Goal: Task Accomplishment & Management: Manage account settings

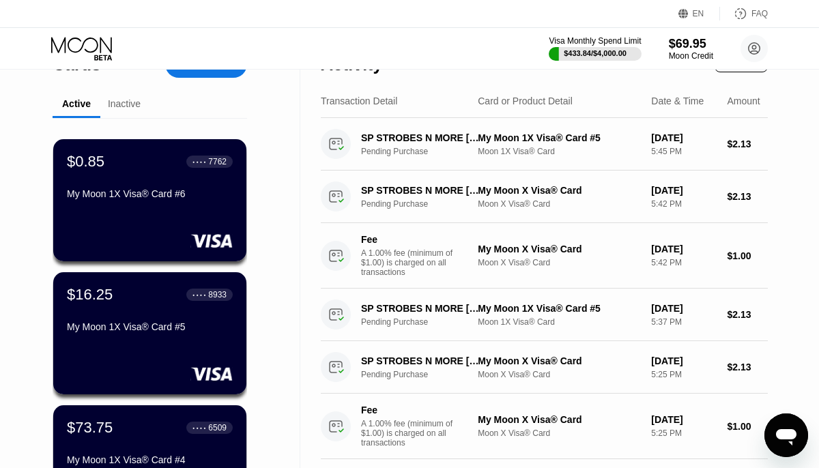
scroll to position [36, 0]
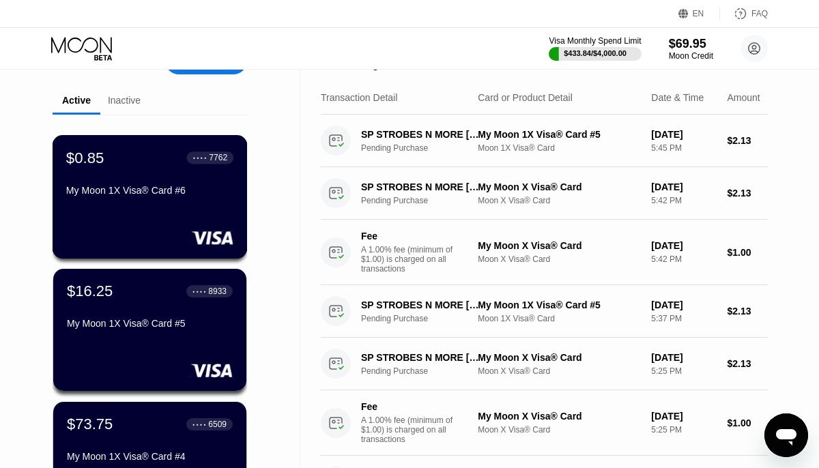
click at [127, 190] on div "My Moon 1X Visa® Card #6" at bounding box center [149, 190] width 167 height 11
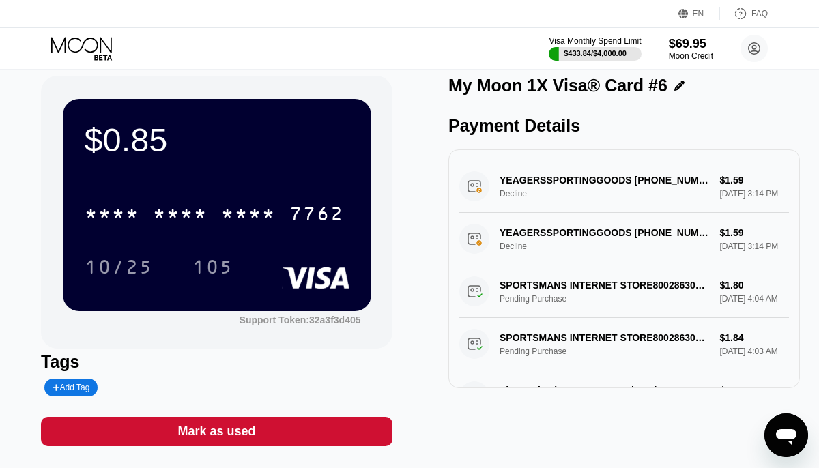
scroll to position [38, 0]
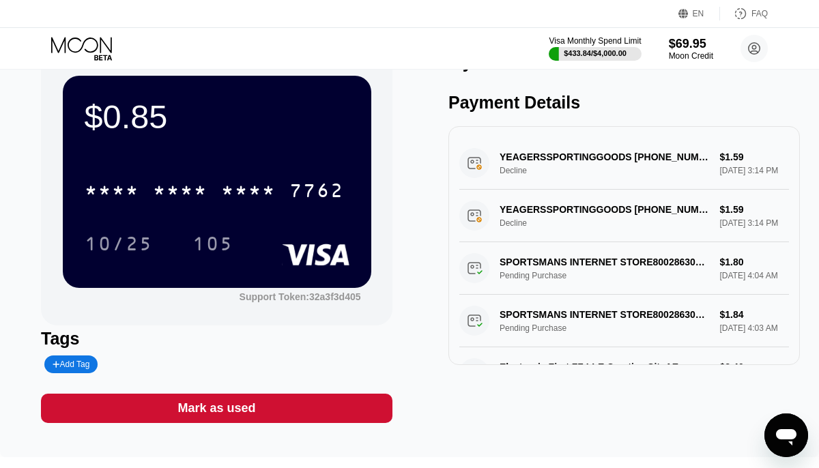
click at [229, 414] on div "Mark as used" at bounding box center [216, 409] width 78 height 16
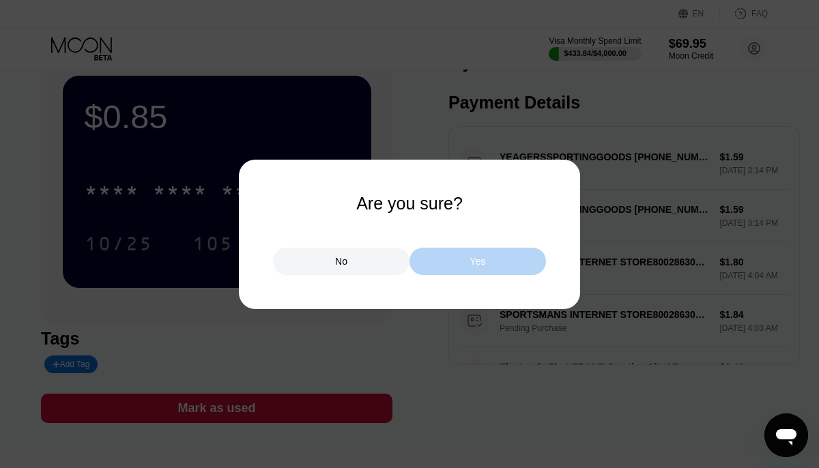
click at [473, 259] on div "Yes" at bounding box center [478, 261] width 16 height 12
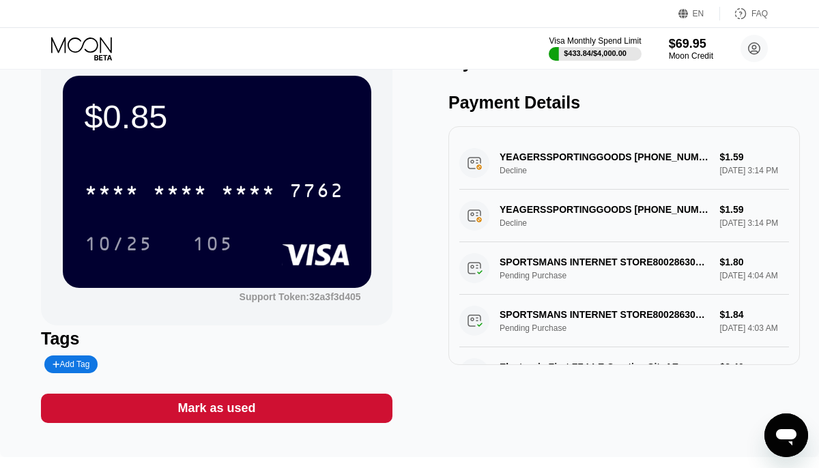
scroll to position [0, 0]
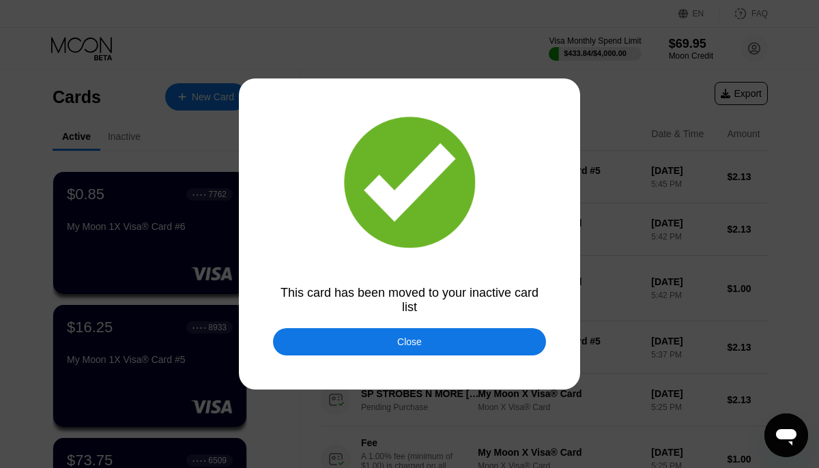
click at [404, 348] on div "Close" at bounding box center [409, 341] width 273 height 27
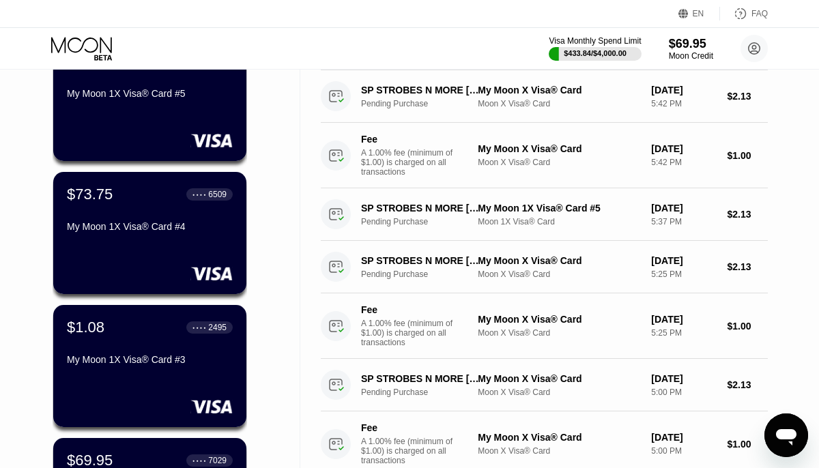
scroll to position [156, 0]
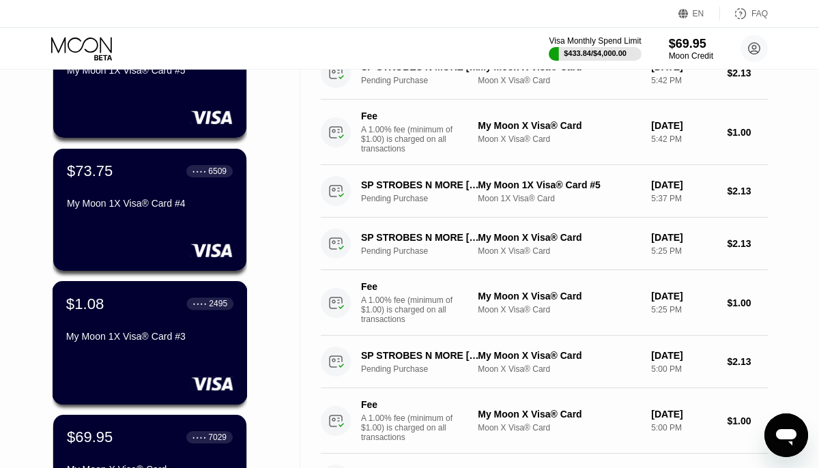
click at [216, 328] on div "$1.08 ● ● ● ● 2495 My Moon 1X Visa® Card #3" at bounding box center [149, 321] width 167 height 53
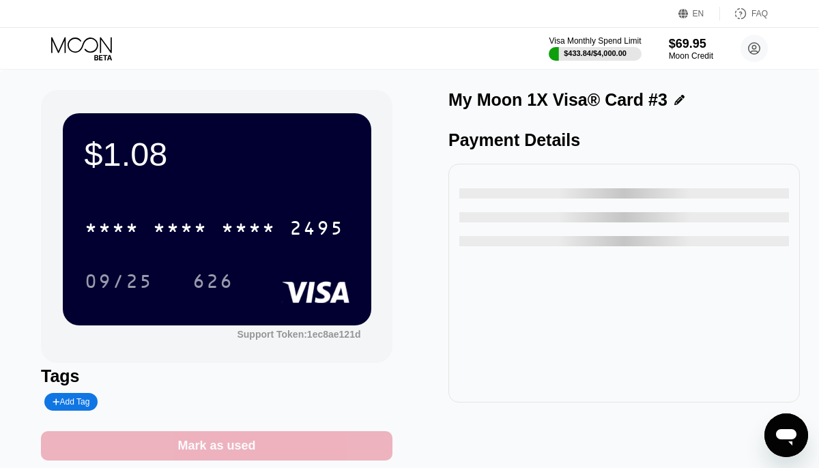
click at [220, 446] on div "Mark as used" at bounding box center [216, 446] width 78 height 16
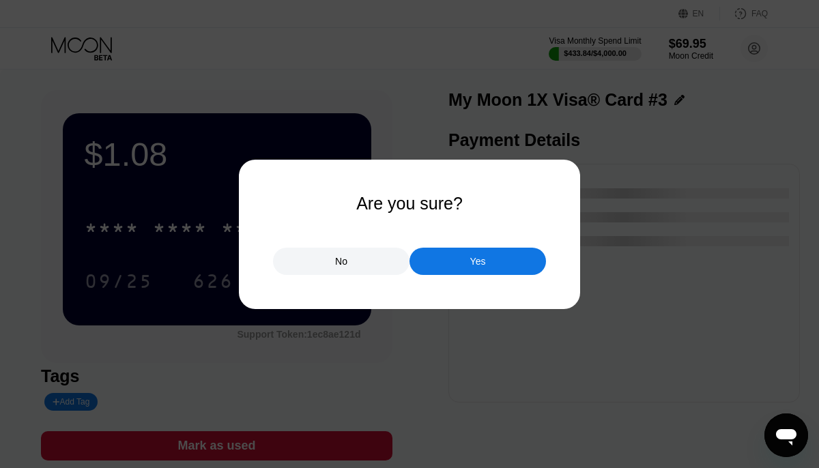
click at [458, 265] on div "Yes" at bounding box center [478, 261] width 137 height 27
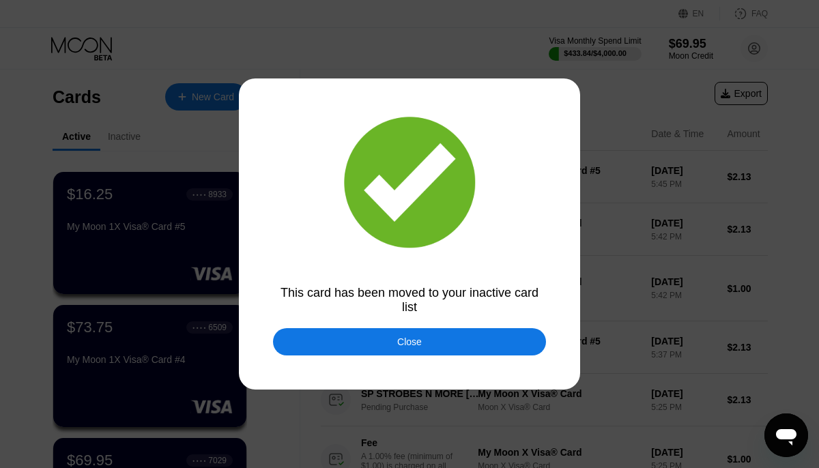
click at [399, 343] on div "Close" at bounding box center [409, 341] width 25 height 11
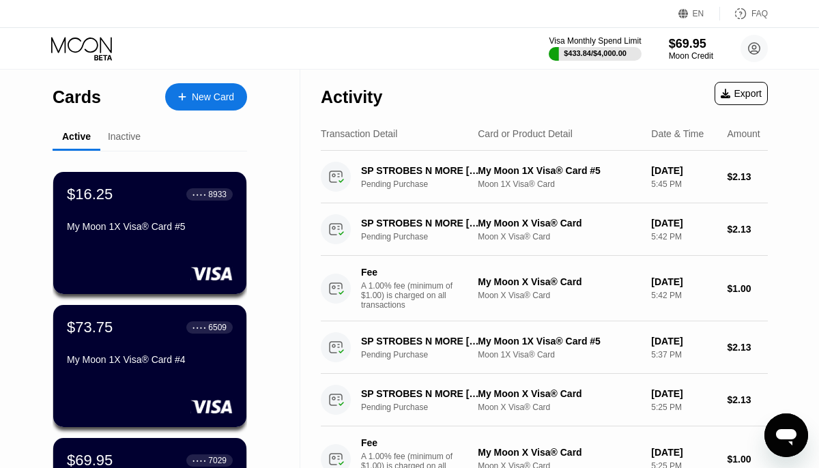
click at [132, 133] on div "Inactive" at bounding box center [124, 136] width 33 height 11
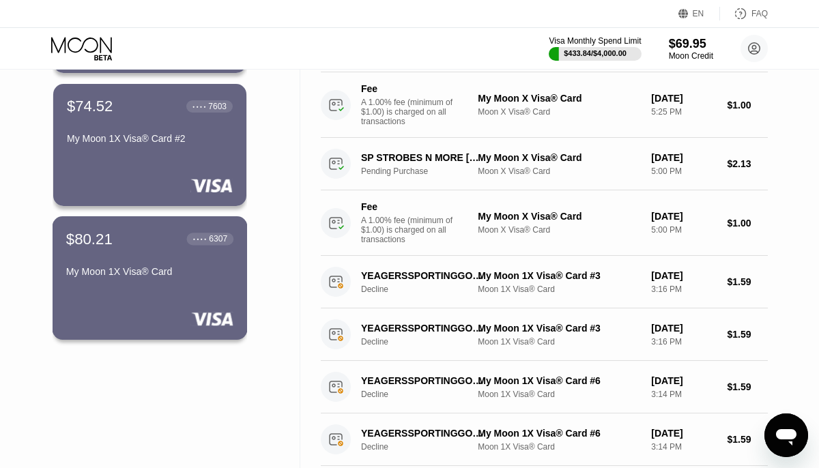
scroll to position [348, 0]
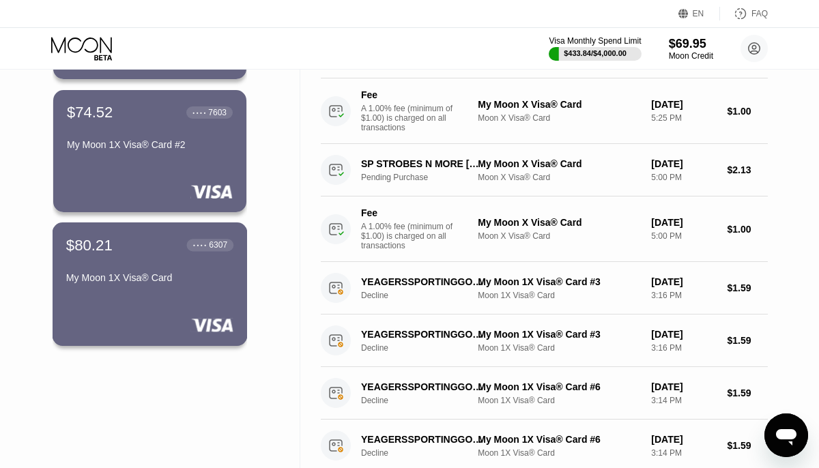
click at [160, 270] on div "$80.21 ● ● ● ● 6307 My Moon 1X Visa® Card" at bounding box center [149, 262] width 167 height 53
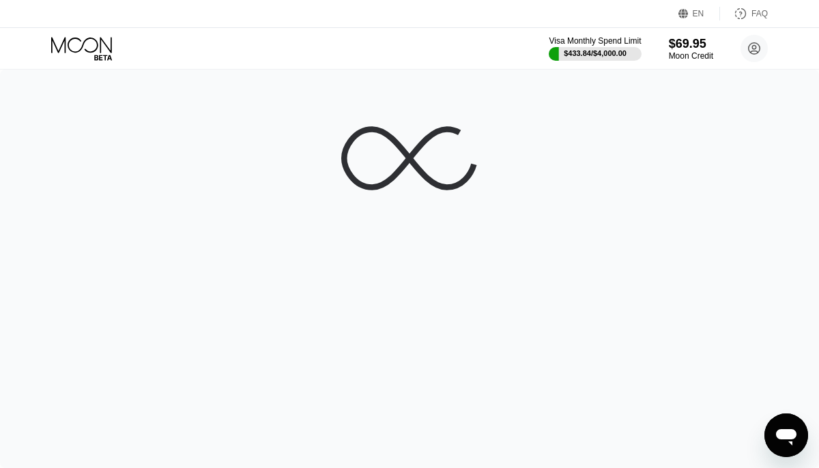
scroll to position [0, 0]
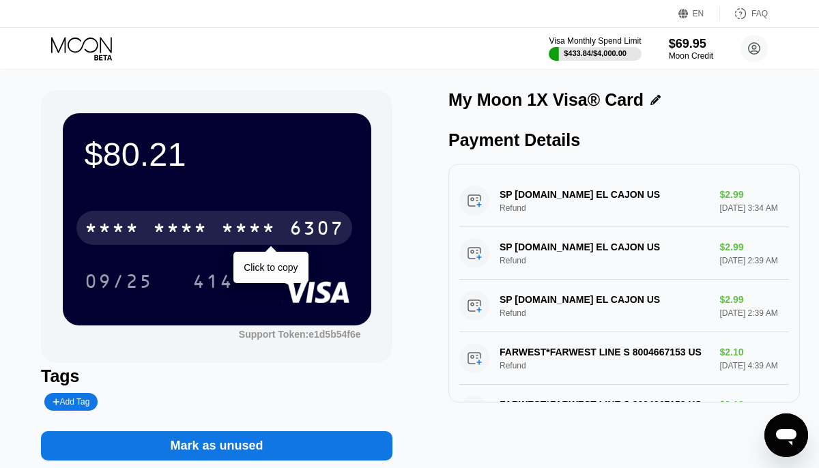
click at [303, 236] on div "6307" at bounding box center [316, 230] width 55 height 22
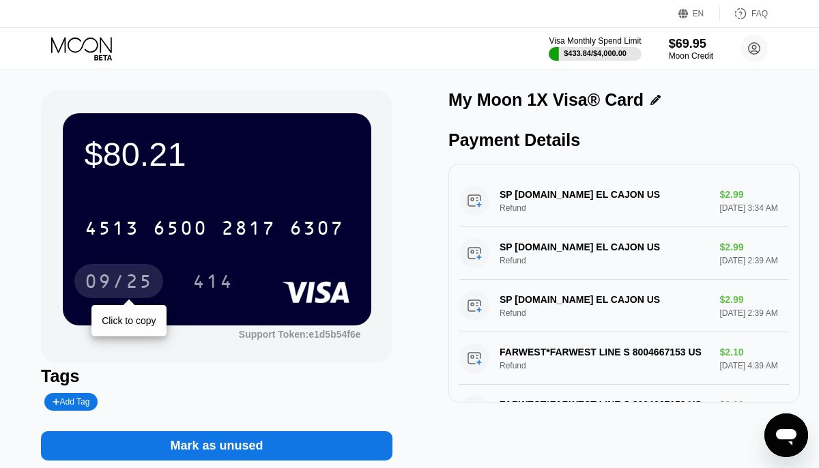
click at [119, 286] on div "09/25" at bounding box center [119, 283] width 68 height 22
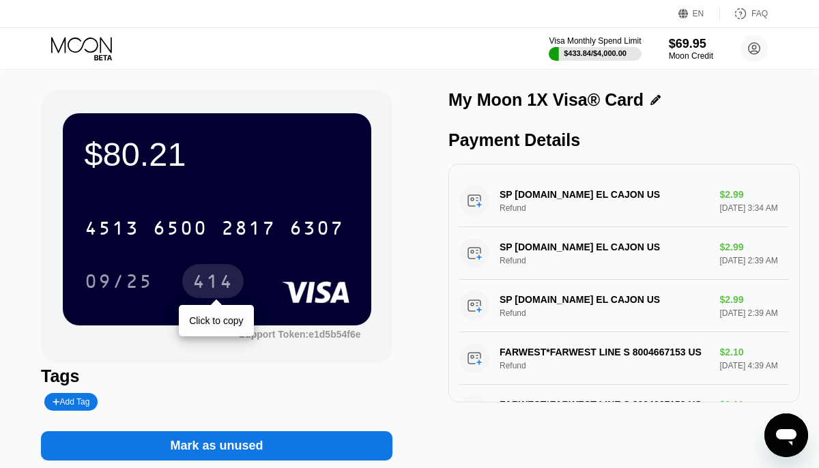
click at [216, 285] on div "414" at bounding box center [212, 283] width 41 height 22
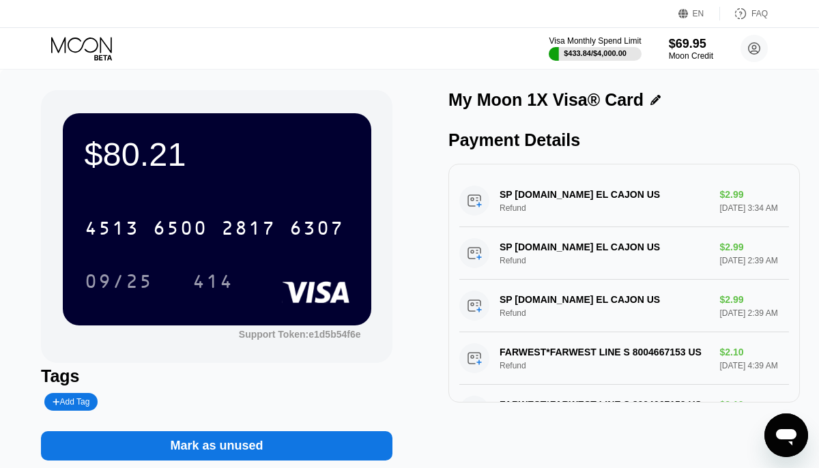
scroll to position [51, 0]
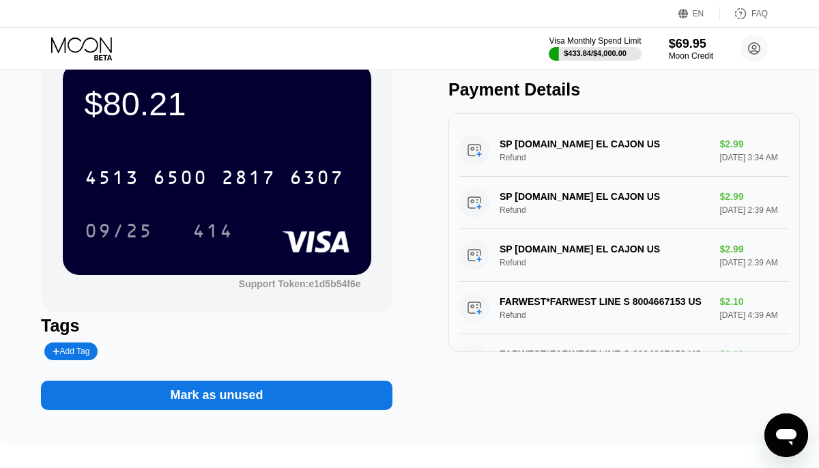
click at [220, 390] on div "Mark as unused" at bounding box center [216, 396] width 93 height 16
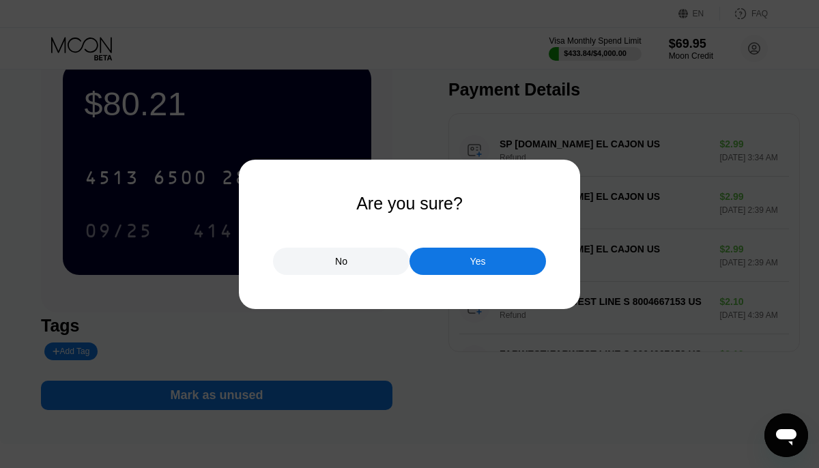
click at [486, 260] on div "Yes" at bounding box center [478, 261] width 137 height 27
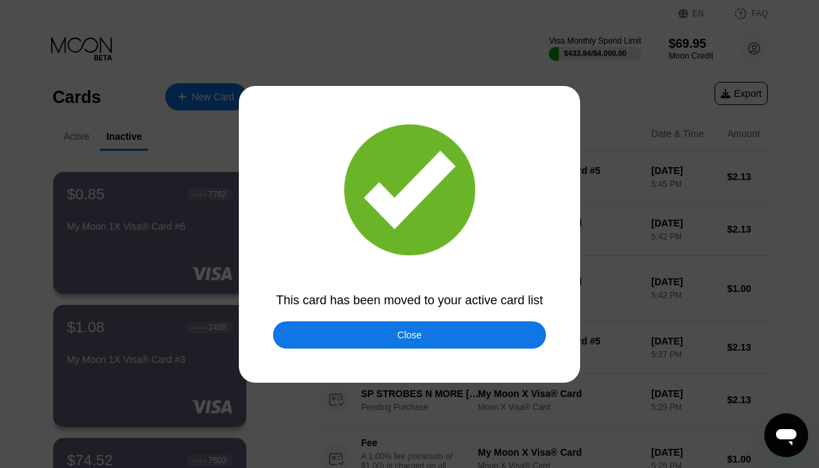
click at [373, 339] on div "Close" at bounding box center [409, 334] width 273 height 27
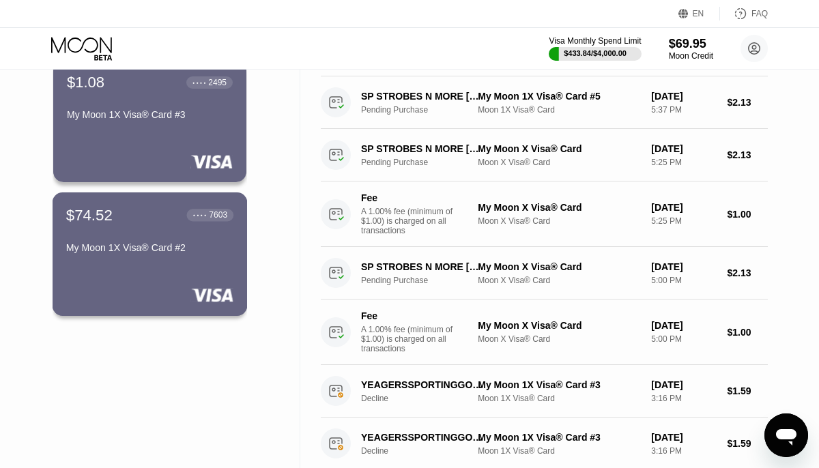
scroll to position [239, 0]
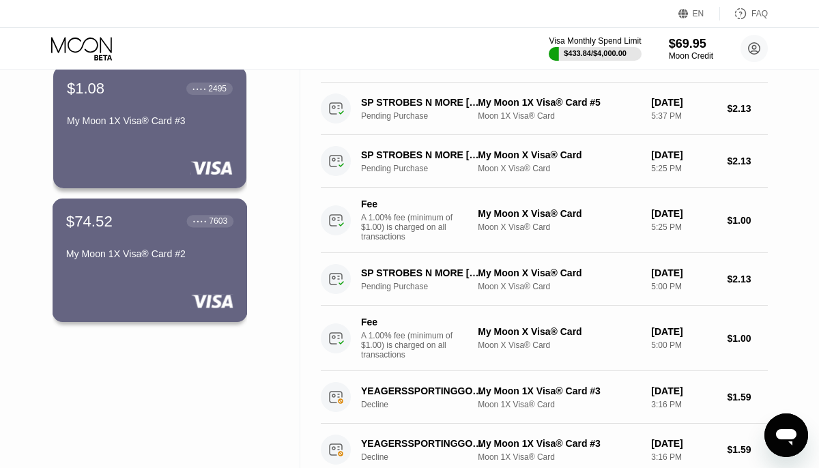
click at [192, 263] on div "My Moon 1X Visa® Card #2" at bounding box center [149, 256] width 167 height 16
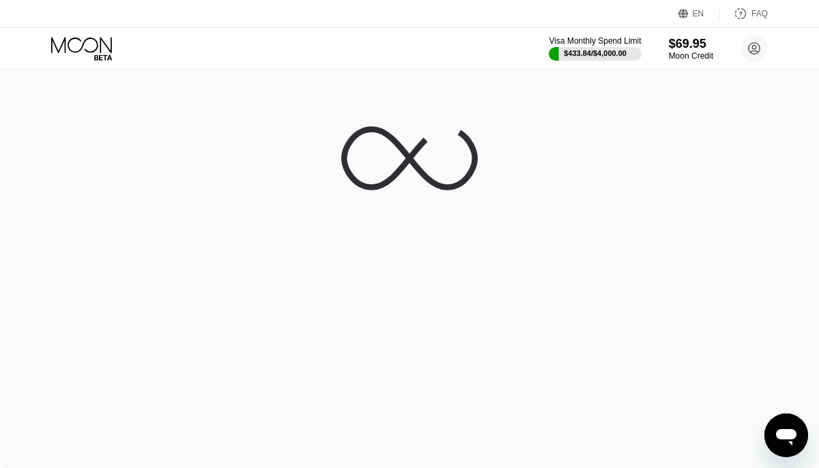
scroll to position [0, 0]
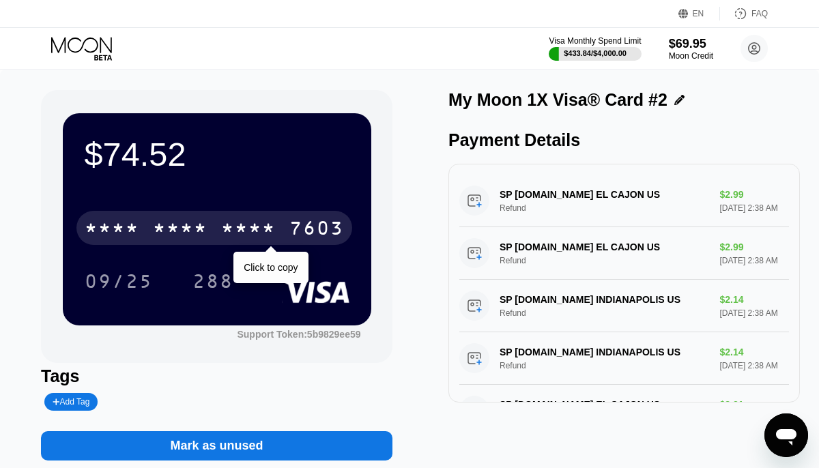
click at [266, 231] on div "* * * *" at bounding box center [248, 230] width 55 height 22
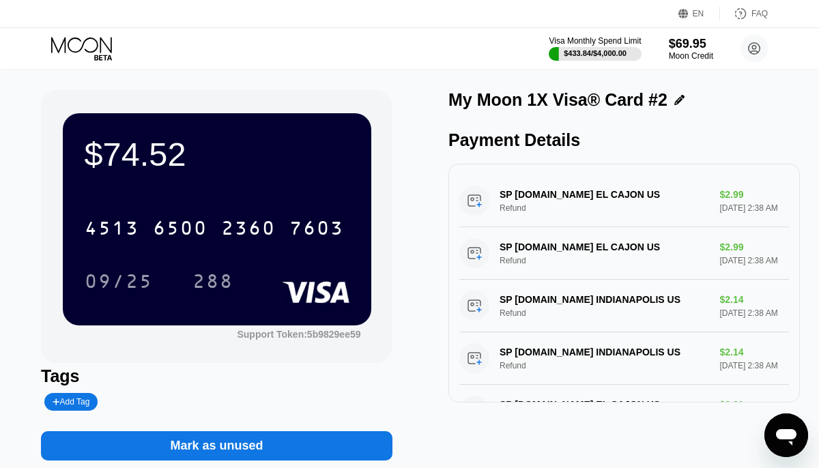
click at [140, 284] on div "09/25" at bounding box center [119, 283] width 68 height 22
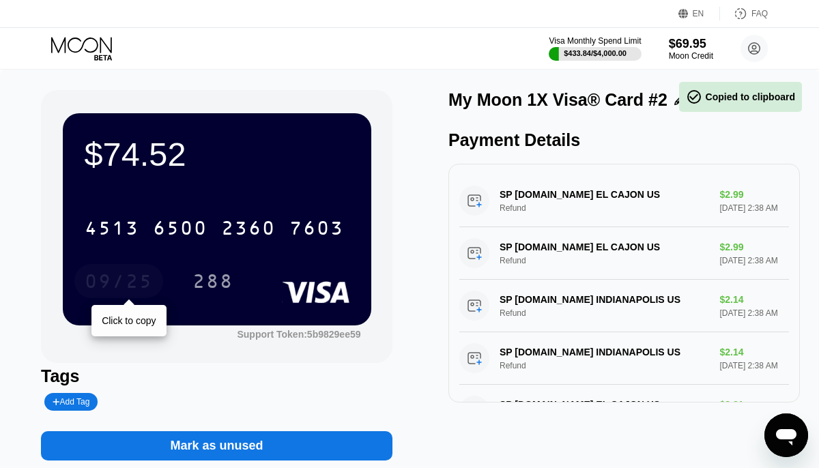
click at [140, 284] on div "09/25" at bounding box center [119, 283] width 68 height 22
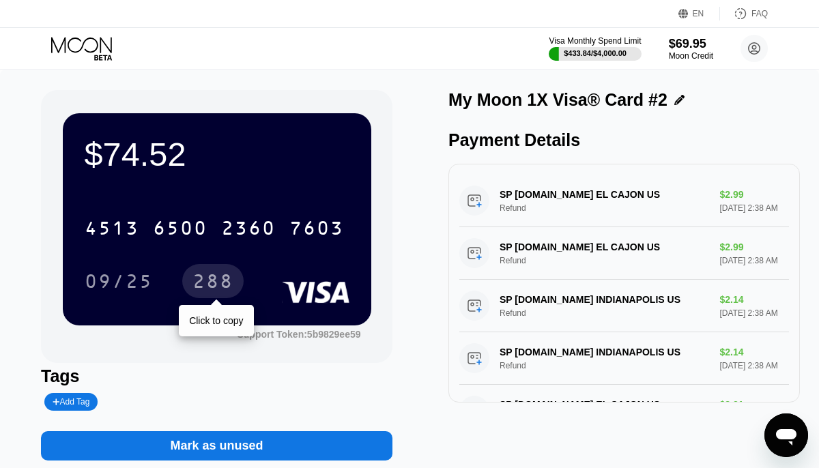
click at [216, 281] on div "288" at bounding box center [212, 283] width 41 height 22
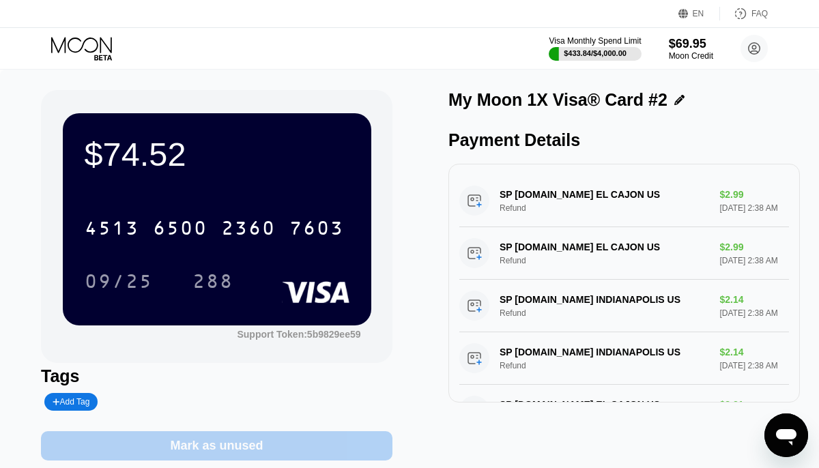
click at [195, 444] on div "Mark as unused" at bounding box center [216, 446] width 93 height 16
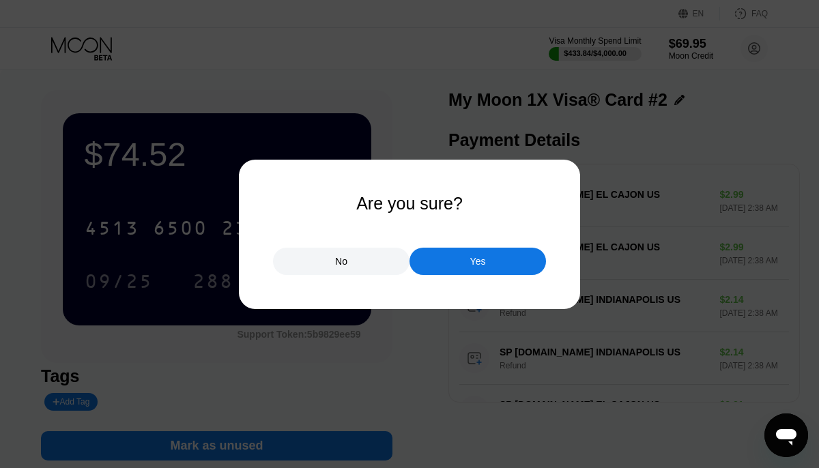
click at [469, 261] on div "Yes" at bounding box center [478, 261] width 137 height 27
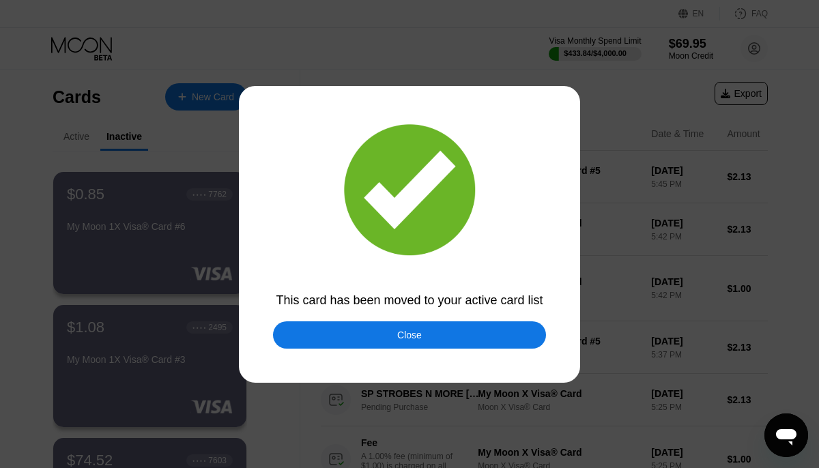
click at [390, 341] on div "Close" at bounding box center [409, 334] width 273 height 27
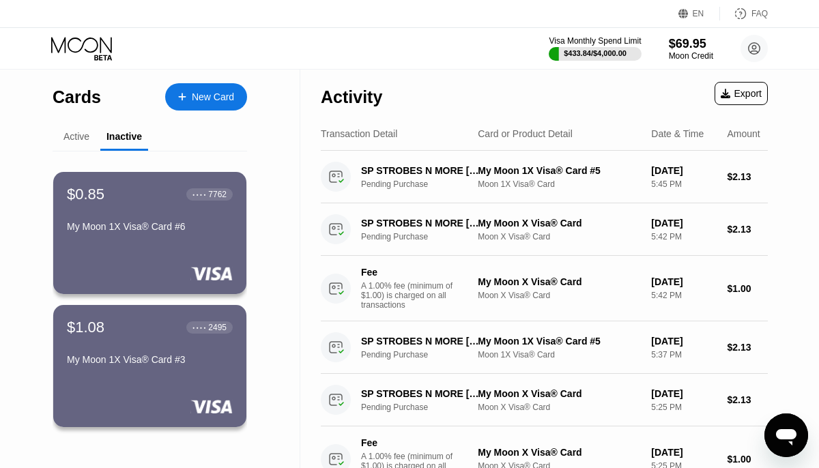
click at [78, 137] on div "Active" at bounding box center [76, 136] width 26 height 11
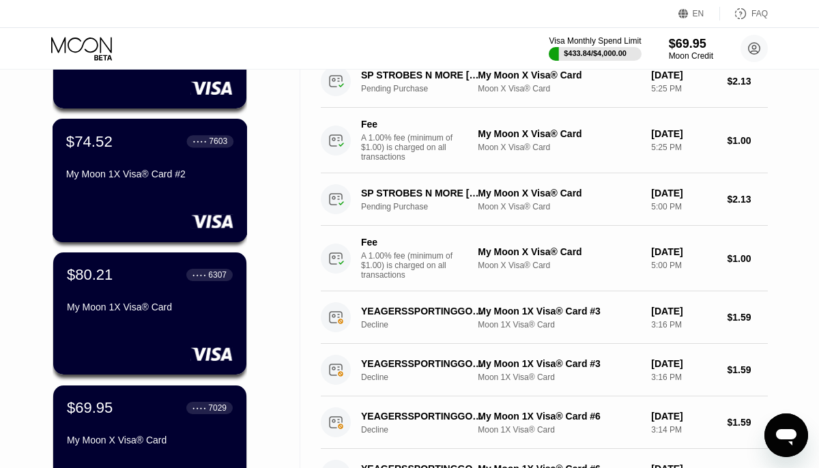
scroll to position [498, 0]
